Goal: Task Accomplishment & Management: Use online tool/utility

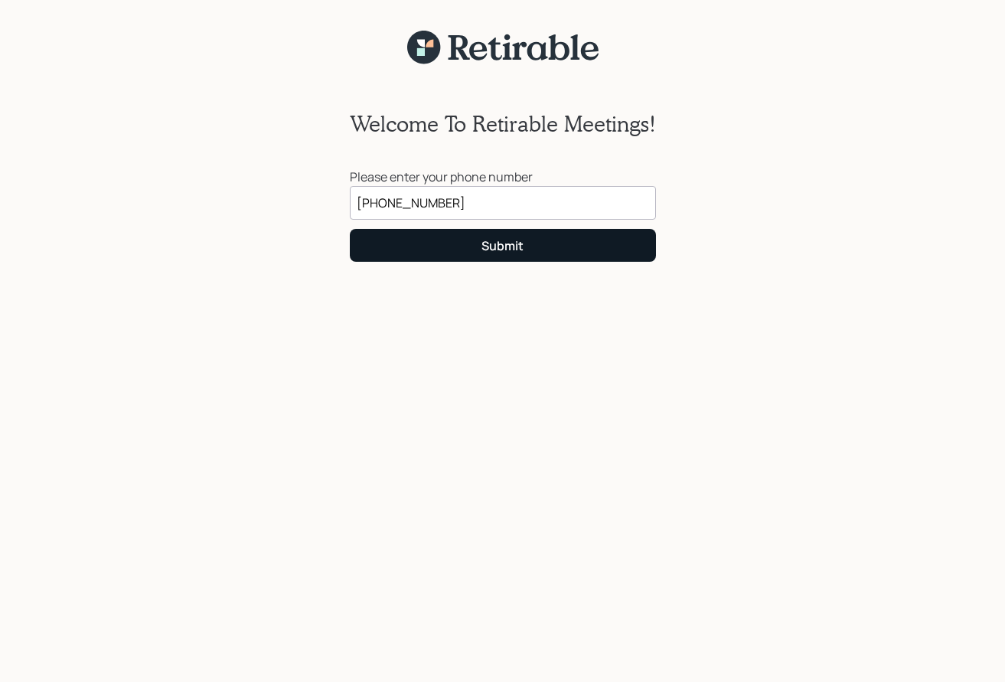
type input "[PHONE_NUMBER]"
click at [552, 251] on button "Submit" at bounding box center [503, 245] width 306 height 33
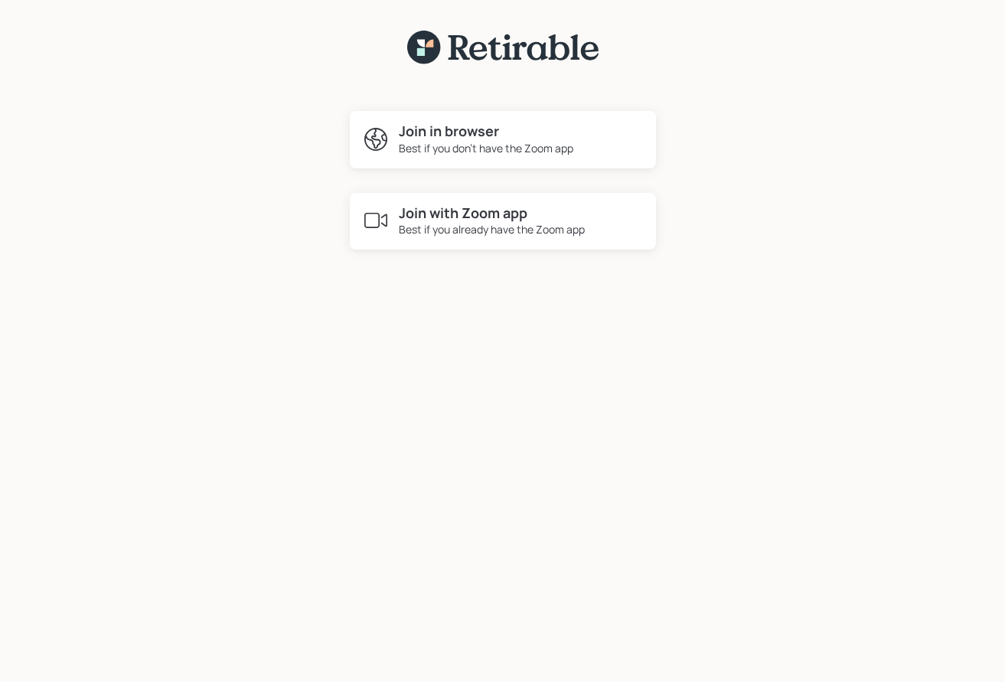
click at [555, 136] on h4 "Join in browser" at bounding box center [486, 131] width 174 height 17
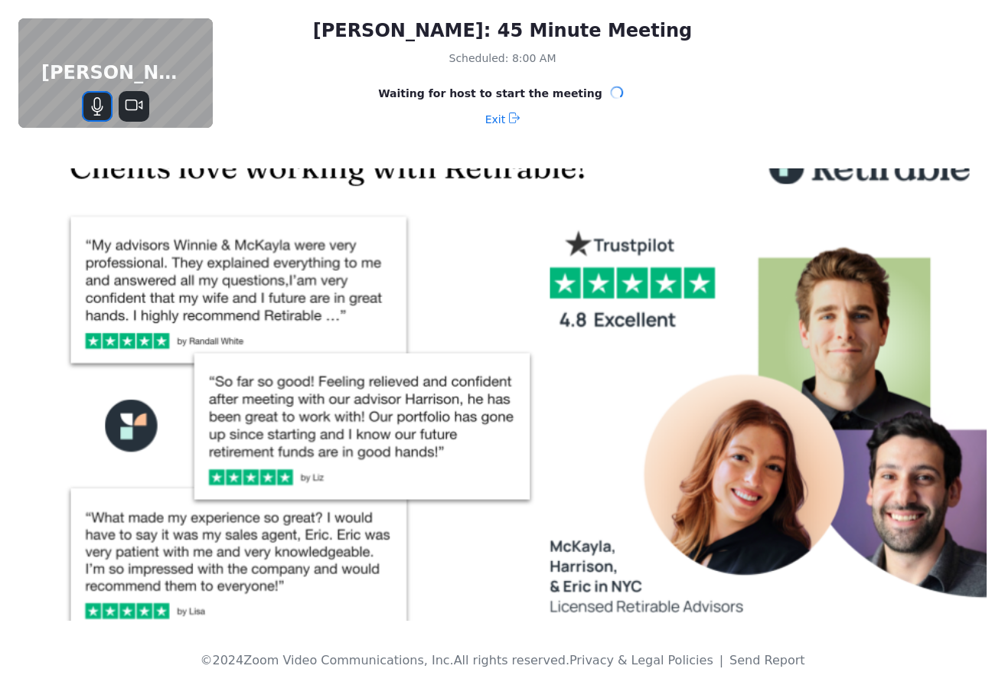
click at [106, 106] on button "Mute" at bounding box center [97, 106] width 31 height 31
click at [134, 105] on icon "Stop Video" at bounding box center [134, 106] width 18 height 18
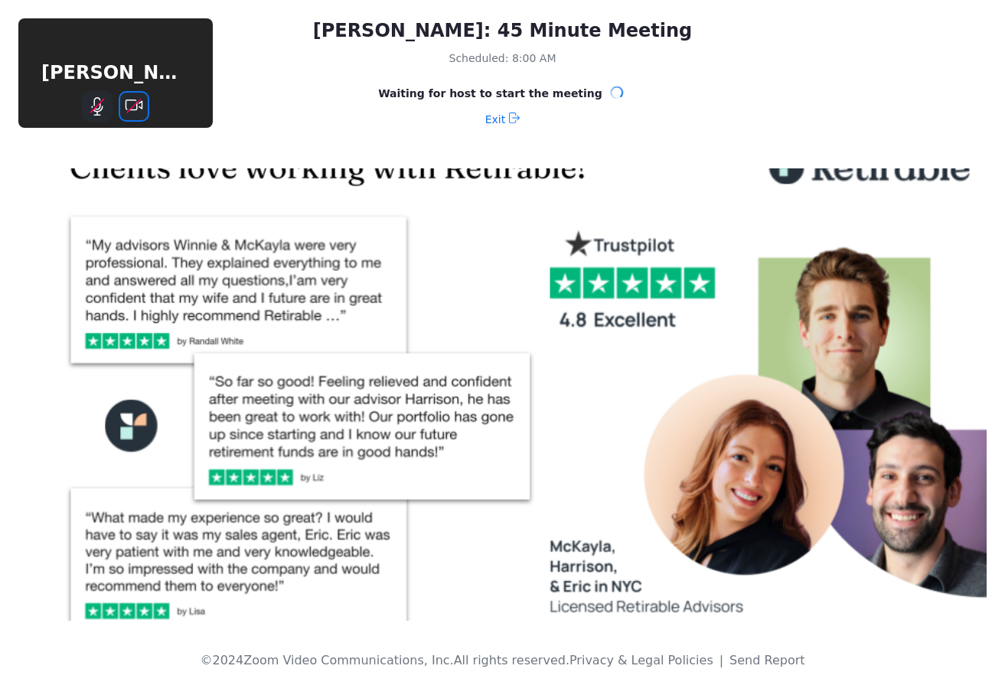
click at [135, 114] on icon "Start Video" at bounding box center [134, 106] width 18 height 18
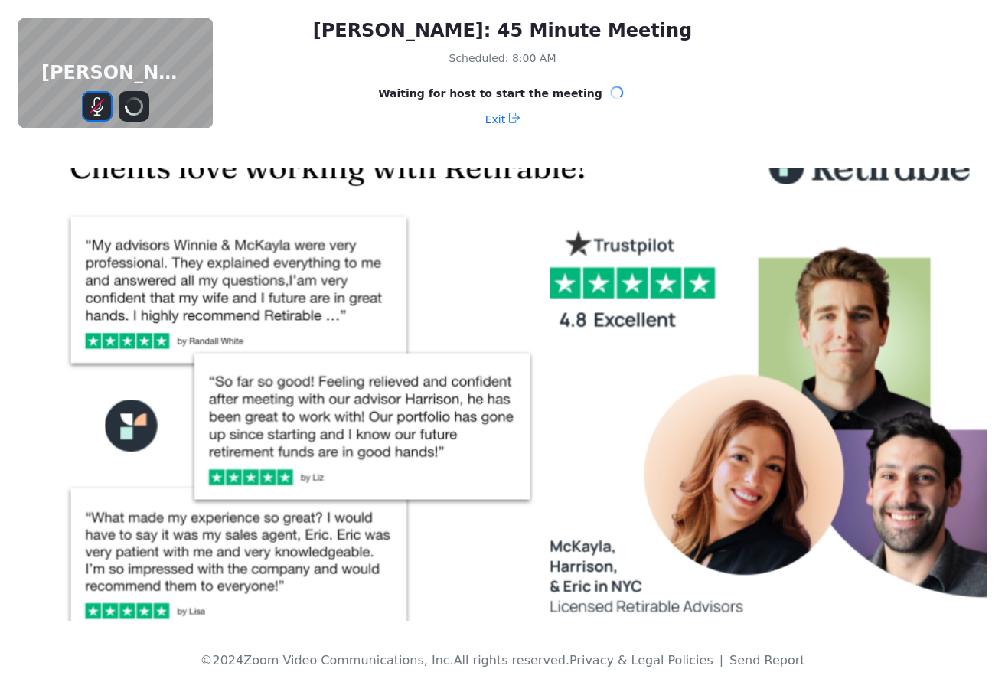
click at [98, 107] on icon "Unmute" at bounding box center [97, 106] width 18 height 18
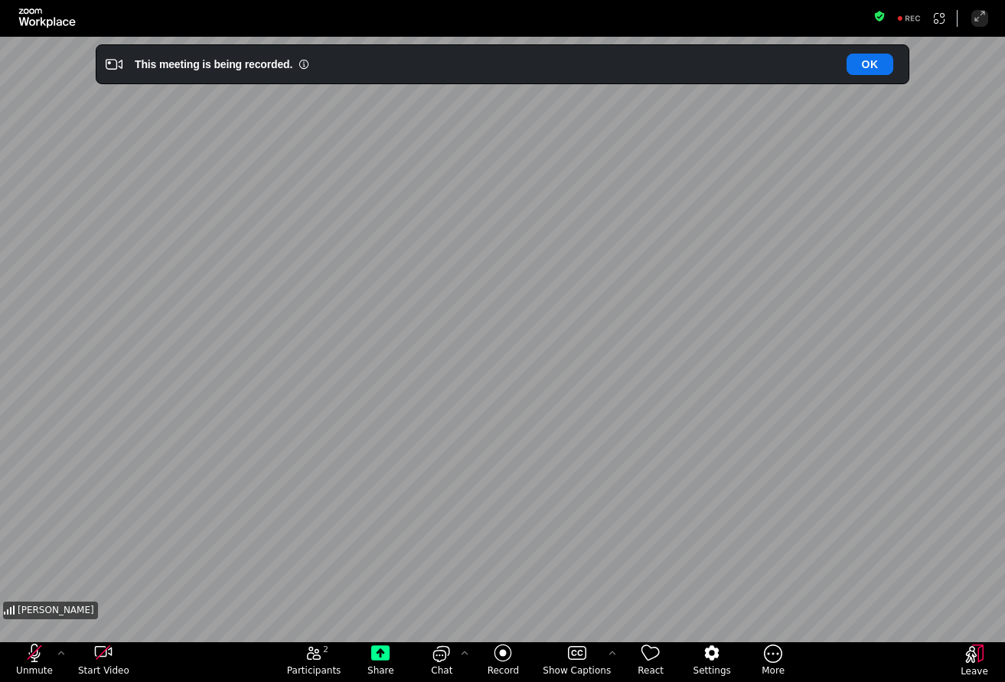
click at [38, 642] on div "Unmute" at bounding box center [34, 662] width 69 height 40
click at [38, 657] on icon "unmute my microphone" at bounding box center [34, 652] width 11 height 18
click at [103, 657] on icon "start my video" at bounding box center [103, 652] width 18 height 18
